Goal: Task Accomplishment & Management: Manage account settings

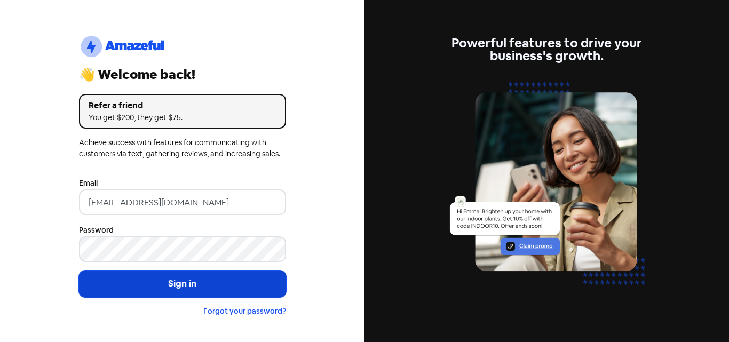
click at [169, 282] on button "Sign in" at bounding box center [182, 284] width 207 height 27
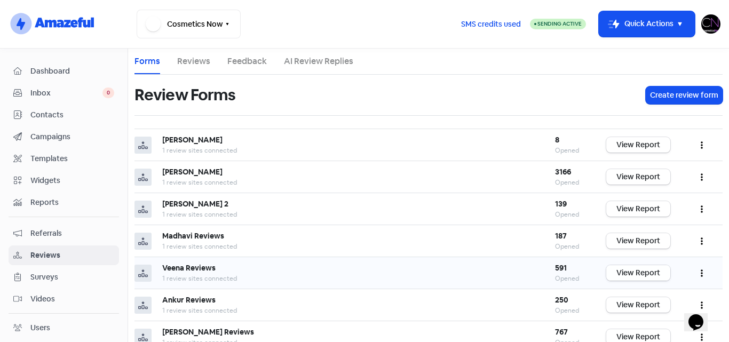
click at [629, 277] on link "View Report" at bounding box center [639, 272] width 64 height 15
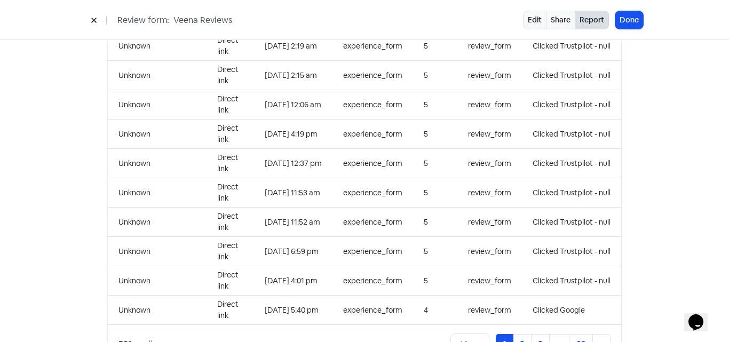
scroll to position [1068, 0]
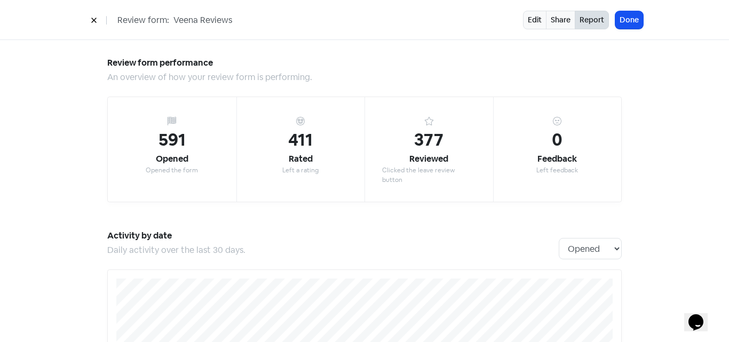
scroll to position [0, 0]
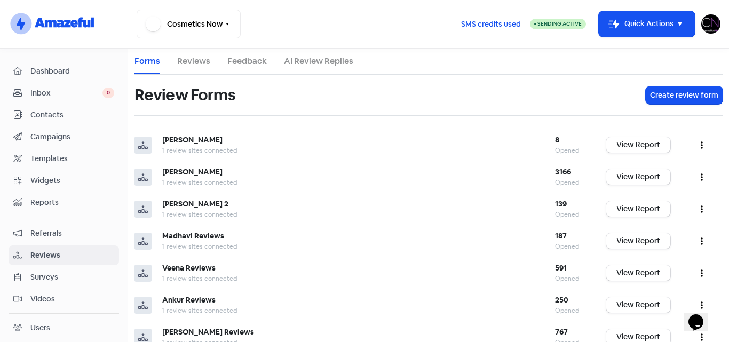
click at [715, 28] on img at bounding box center [711, 23] width 19 height 19
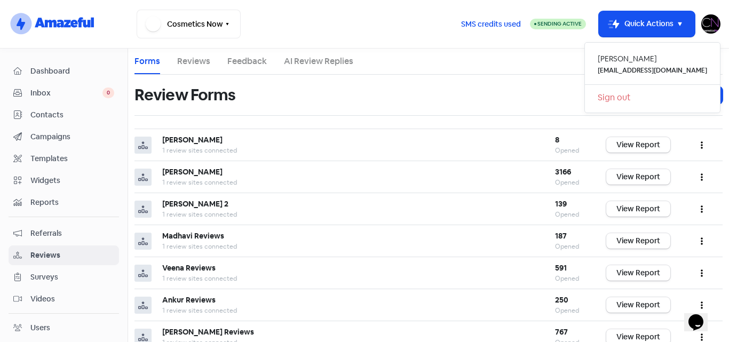
click at [649, 100] on link "Sign out" at bounding box center [652, 97] width 135 height 17
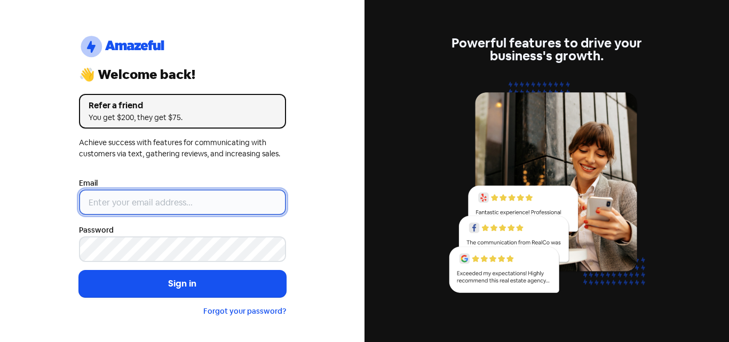
click at [139, 203] on input "email" at bounding box center [182, 203] width 207 height 26
click at [132, 201] on input "email" at bounding box center [182, 203] width 207 height 26
type input "[EMAIL_ADDRESS][DOMAIN_NAME]"
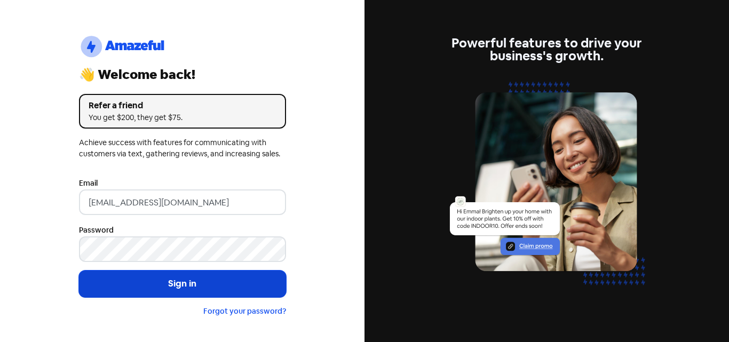
click at [207, 284] on button "Sign in" at bounding box center [182, 284] width 207 height 27
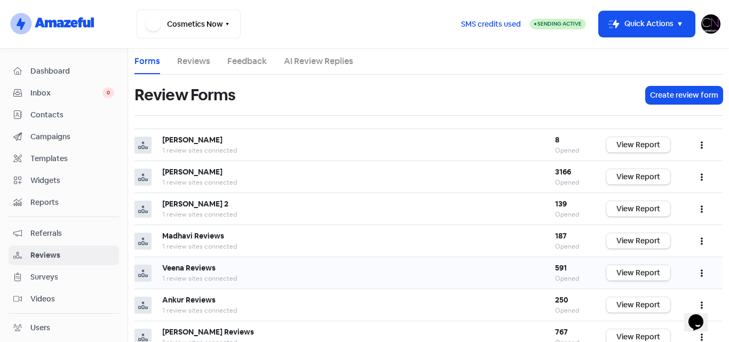
click at [623, 274] on link "View Report" at bounding box center [639, 272] width 64 height 15
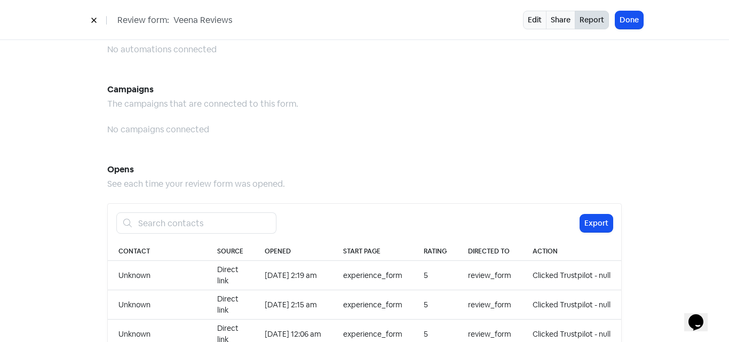
scroll to position [961, 0]
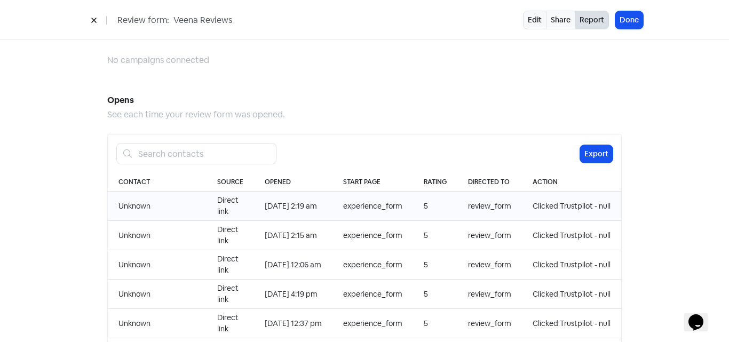
click at [130, 196] on td "Unknown" at bounding box center [157, 206] width 99 height 29
click at [273, 194] on td "[DATE] 2:19 am" at bounding box center [293, 206] width 78 height 29
click at [363, 195] on td "experience_form" at bounding box center [373, 206] width 81 height 29
click at [482, 195] on td "review_form" at bounding box center [490, 206] width 65 height 29
click at [570, 195] on td "Clicked Trustpilot - null" at bounding box center [571, 206] width 99 height 29
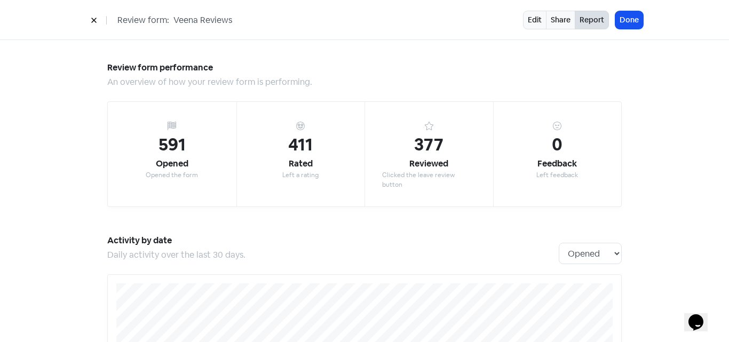
scroll to position [0, 0]
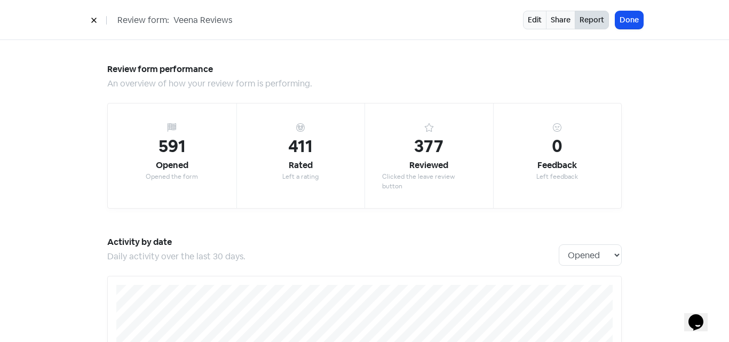
drag, startPoint x: 90, startPoint y: 20, endPoint x: 0, endPoint y: 0, distance: 92.5
click at [90, 20] on button at bounding box center [94, 20] width 16 height 19
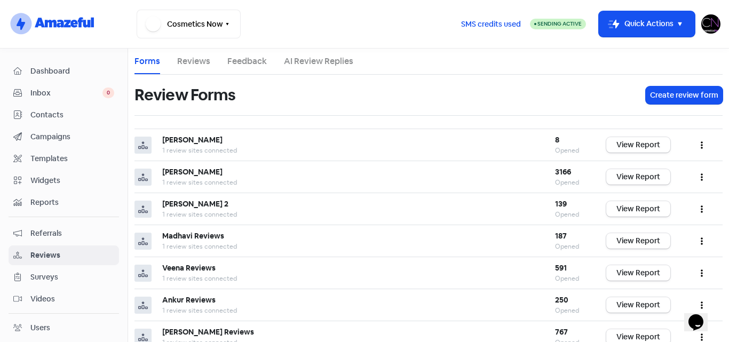
click at [193, 55] on link "Reviews" at bounding box center [193, 61] width 33 height 13
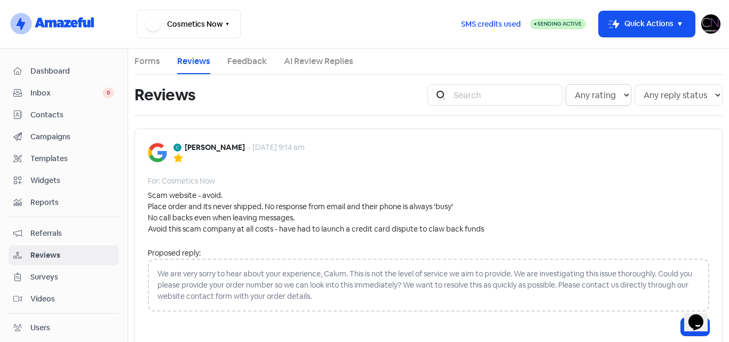
click at [611, 96] on select "Any rating 5 star 4 star 3 star 2 star 1 star" at bounding box center [599, 94] width 66 height 21
select select "5"
click at [566, 84] on select "Any rating 5 star 4 star 3 star 2 star 1 star" at bounding box center [599, 94] width 66 height 21
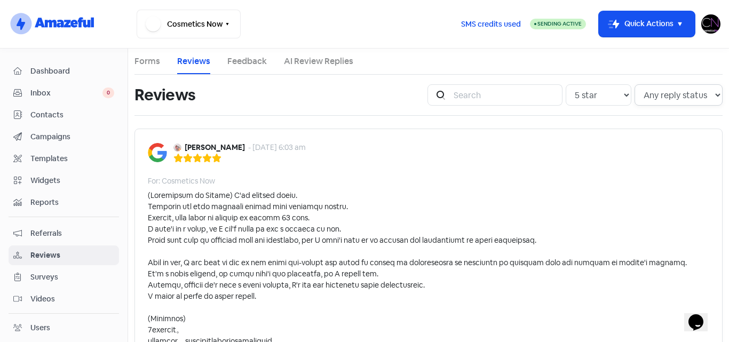
click at [663, 96] on select "Any reply status Has reply No reply" at bounding box center [679, 94] width 88 height 21
click at [604, 93] on select "Any rating 5 star 4 star 3 star 2 star 1 star" at bounding box center [599, 94] width 66 height 21
click at [386, 176] on div "For: Cosmetics Now" at bounding box center [429, 181] width 562 height 11
click at [237, 60] on link "Feedback" at bounding box center [247, 61] width 40 height 13
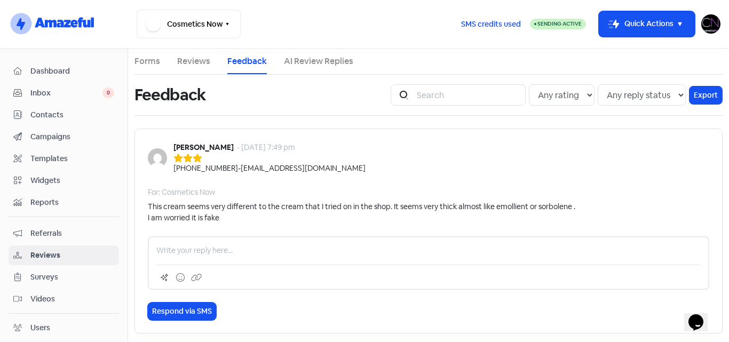
click at [187, 59] on link "Reviews" at bounding box center [193, 61] width 33 height 13
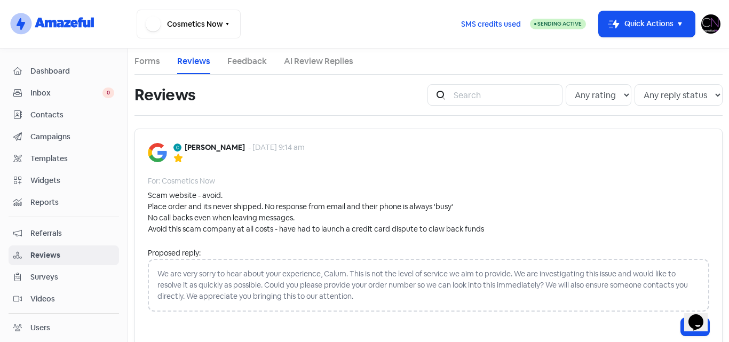
click at [706, 23] on img at bounding box center [711, 23] width 19 height 19
click at [647, 97] on link "Sign out" at bounding box center [652, 97] width 135 height 17
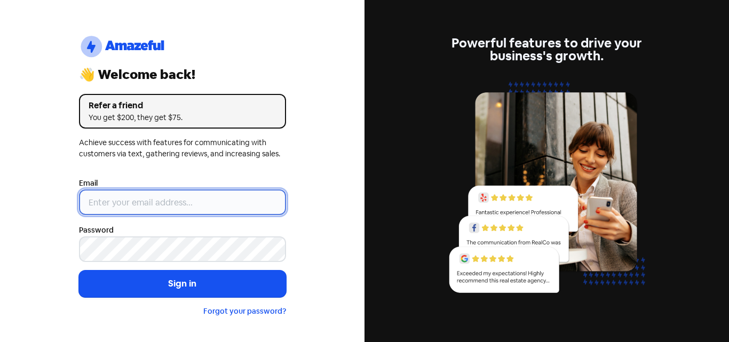
click at [162, 203] on input "email" at bounding box center [182, 203] width 207 height 26
type input "[EMAIL_ADDRESS][DOMAIN_NAME]"
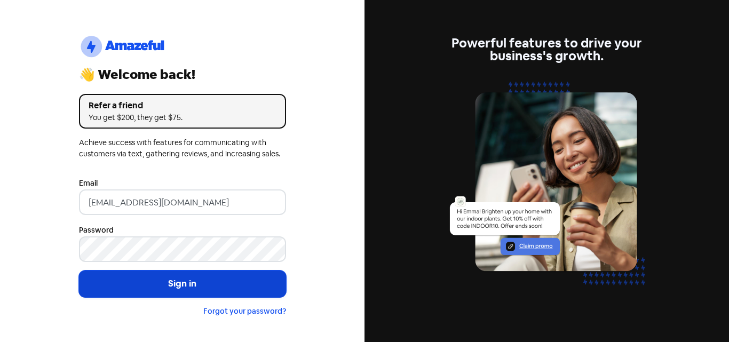
click at [217, 285] on button "Sign in" at bounding box center [182, 284] width 207 height 27
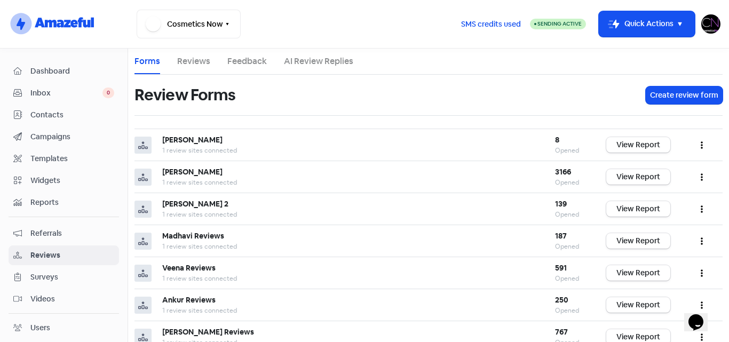
click at [706, 29] on img at bounding box center [711, 23] width 19 height 19
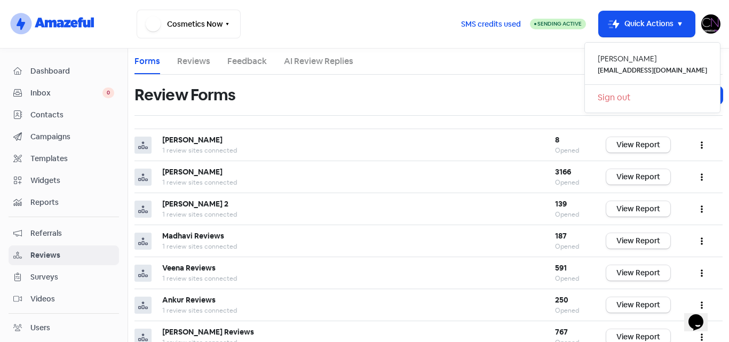
click at [646, 101] on link "Sign out" at bounding box center [652, 97] width 135 height 17
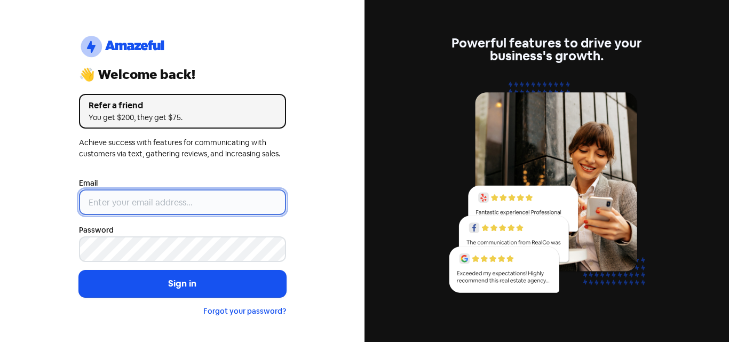
click at [167, 203] on input "email" at bounding box center [182, 203] width 207 height 26
click at [140, 212] on input "email" at bounding box center [182, 203] width 207 height 26
drag, startPoint x: 115, startPoint y: 197, endPoint x: 134, endPoint y: 214, distance: 25.3
click at [115, 197] on input "email" at bounding box center [182, 203] width 207 height 26
type input "[EMAIL_ADDRESS][DOMAIN_NAME]"
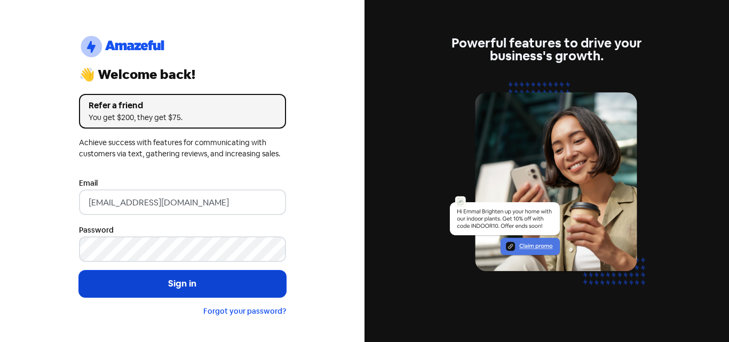
click at [234, 287] on button "Sign in" at bounding box center [182, 284] width 207 height 27
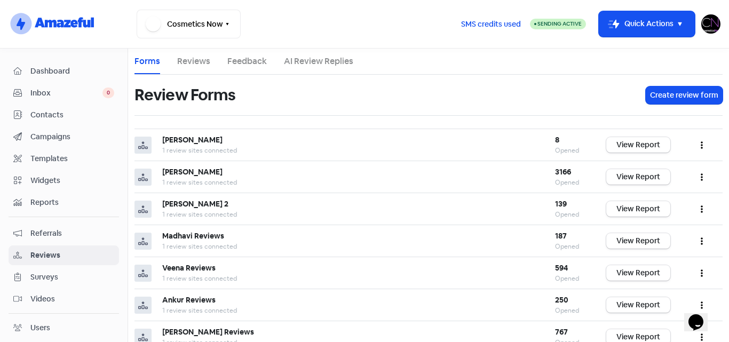
click at [711, 20] on img at bounding box center [711, 23] width 19 height 19
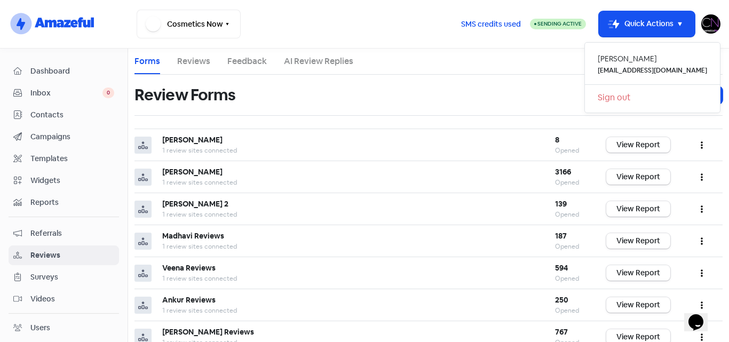
click at [649, 99] on link "Sign out" at bounding box center [652, 97] width 135 height 17
